Goal: Information Seeking & Learning: Understand process/instructions

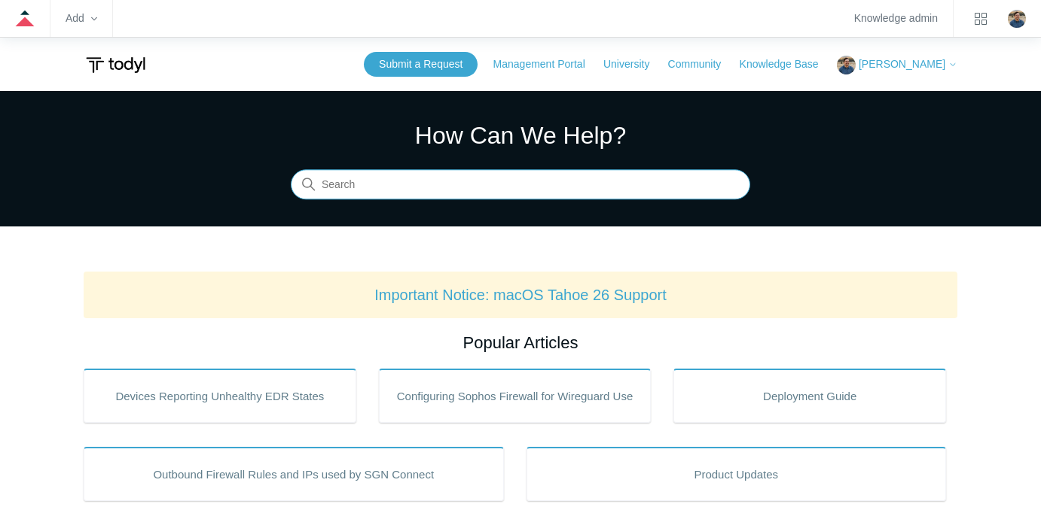
click at [399, 182] on input "Search" at bounding box center [520, 185] width 459 height 30
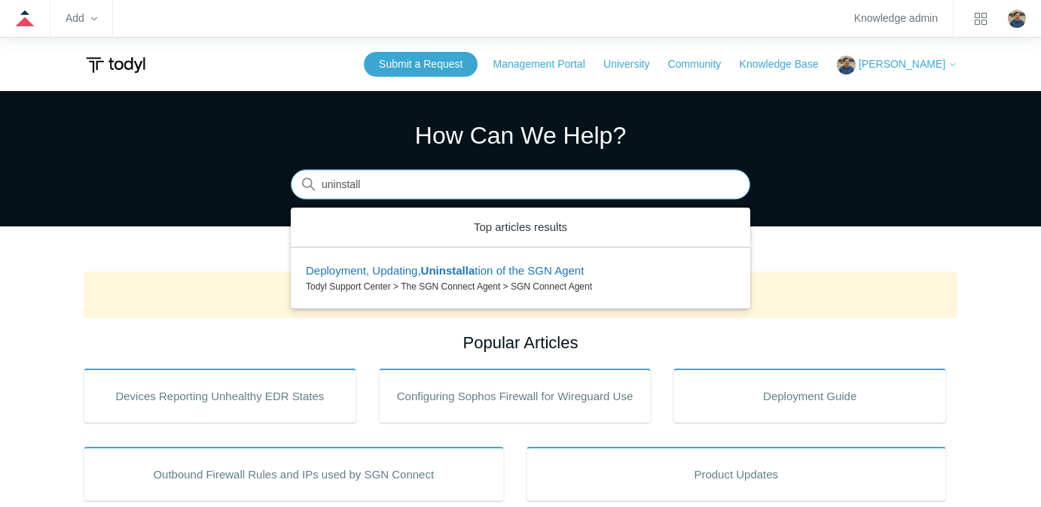
type input "uninstall"
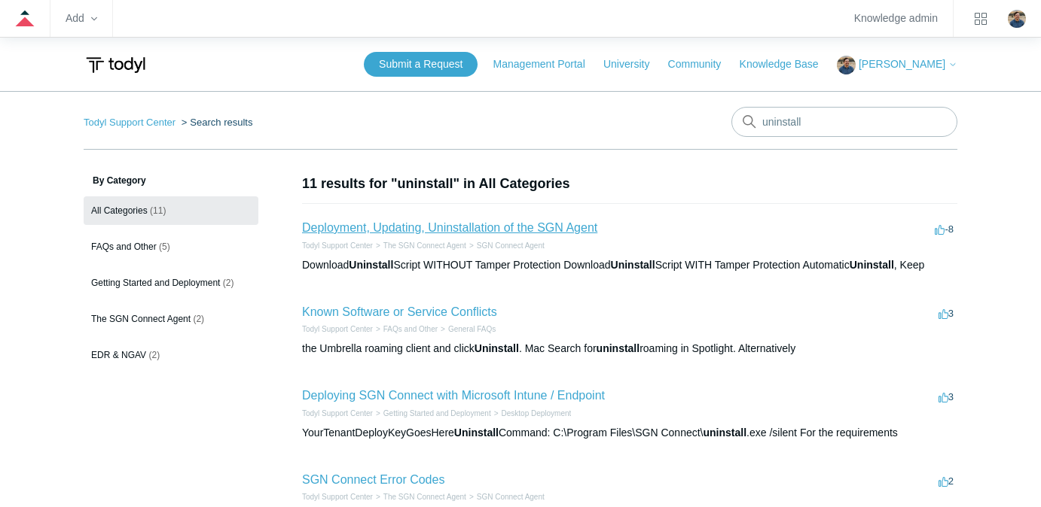
click at [434, 233] on link "Deployment, Updating, Uninstallation of the SGN Agent" at bounding box center [449, 227] width 295 height 13
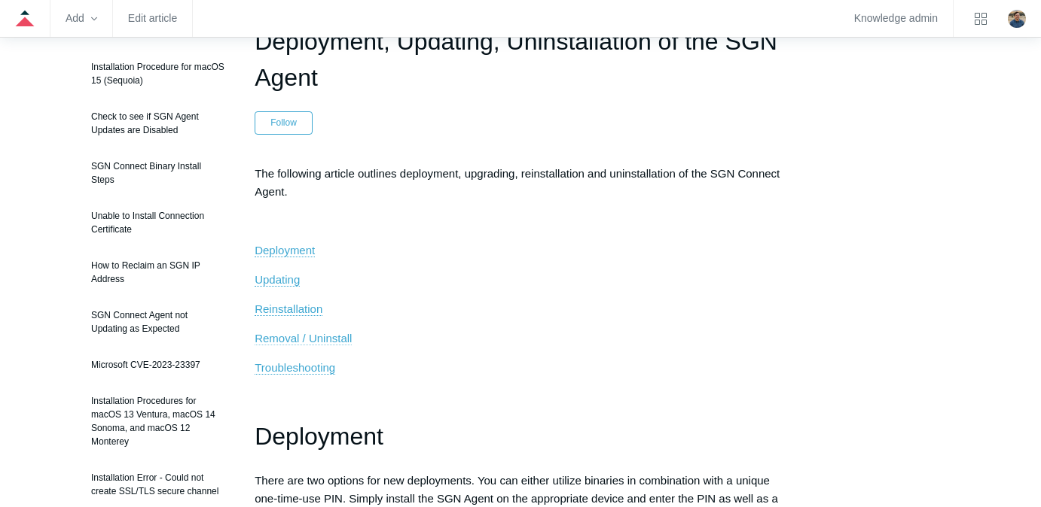
click at [318, 343] on span "Removal / Uninstall" at bounding box center [302, 338] width 97 height 13
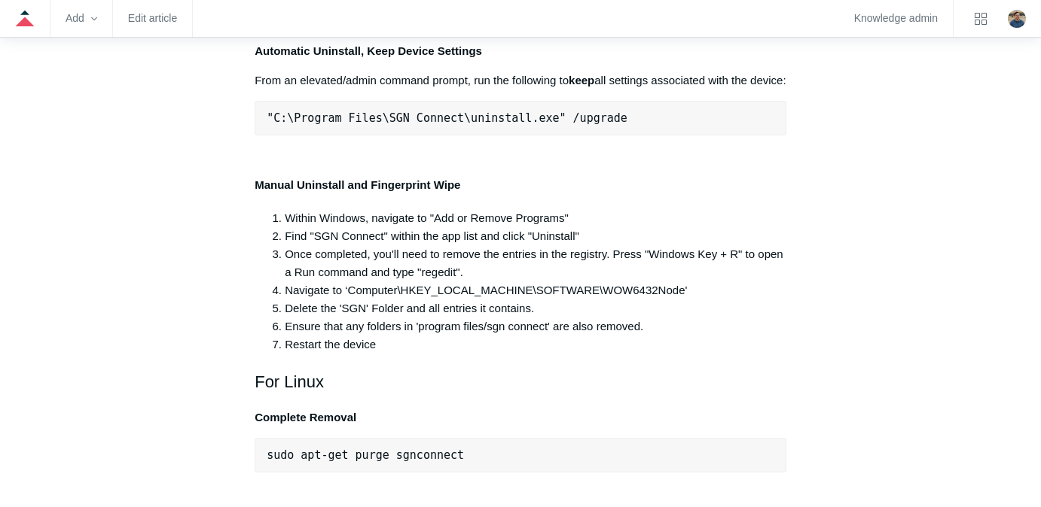
scroll to position [2989, 0]
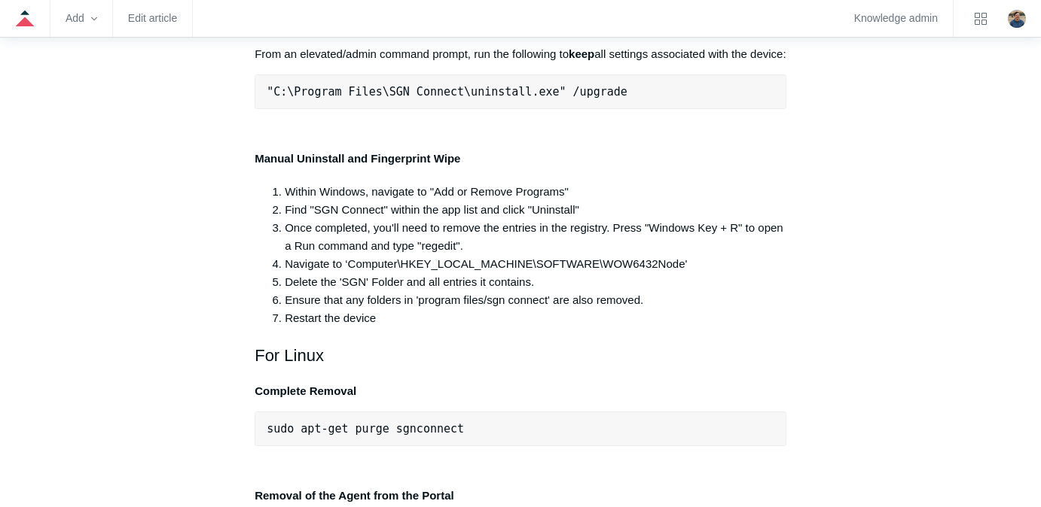
drag, startPoint x: 567, startPoint y: 291, endPoint x: 230, endPoint y: 297, distance: 337.4
drag, startPoint x: 561, startPoint y: 293, endPoint x: 261, endPoint y: 297, distance: 300.5
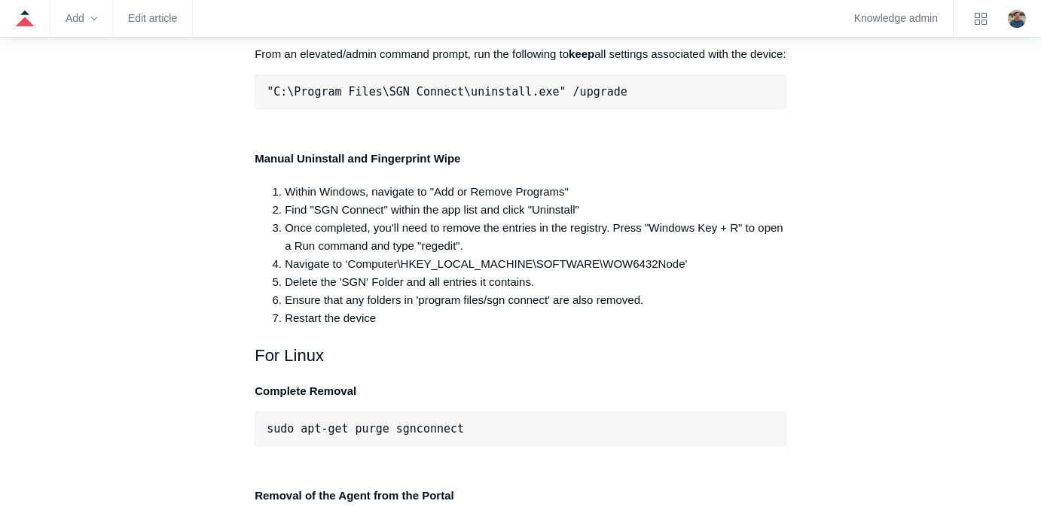
copy span ""C:\Program Files\SGN Connect\uninstall.exe""
drag, startPoint x: 779, startPoint y: 372, endPoint x: 248, endPoint y: 386, distance: 531.0
copy pre ""C:\Program Files\SGN Connect\uninstall.exe" /uninstallKey yourMaintenanceKeyHe…"
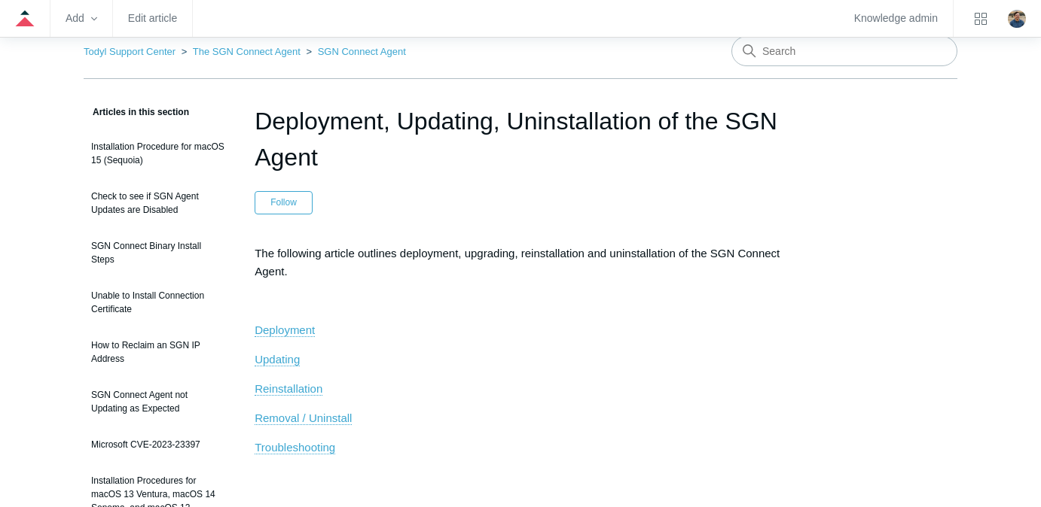
scroll to position [0, 0]
